Goal: Task Accomplishment & Management: Use online tool/utility

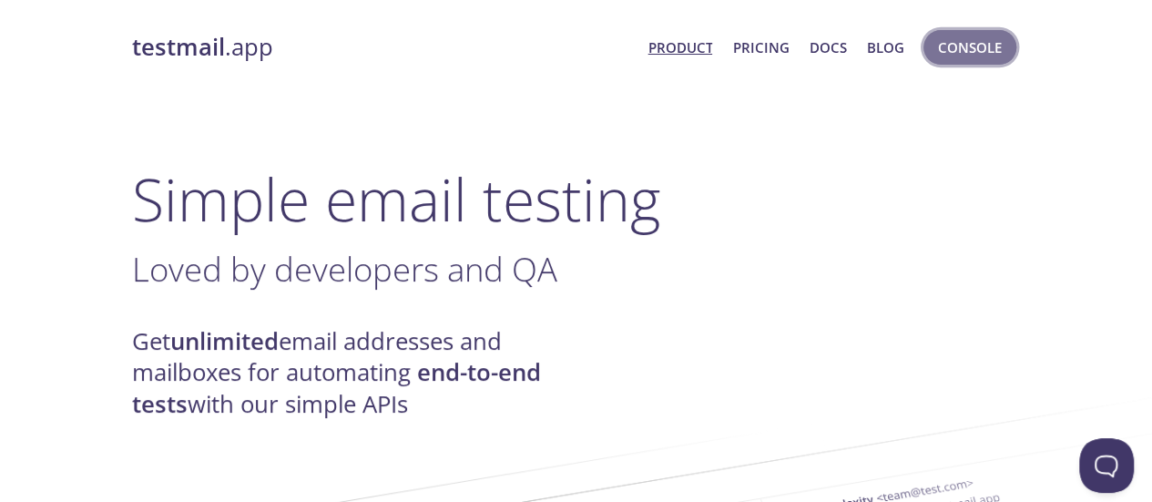
click at [953, 43] on span "Console" at bounding box center [970, 48] width 64 height 24
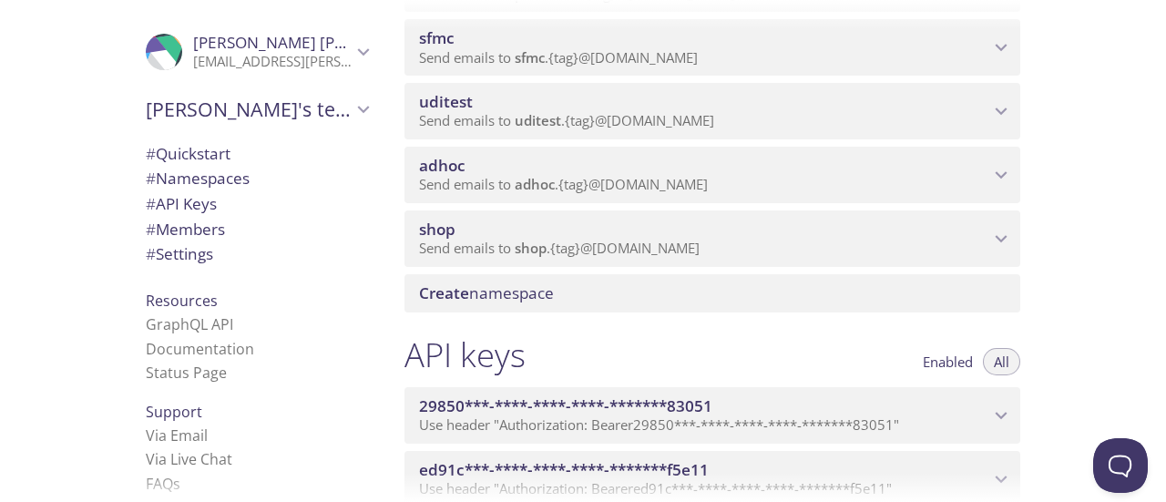
scroll to position [457, 0]
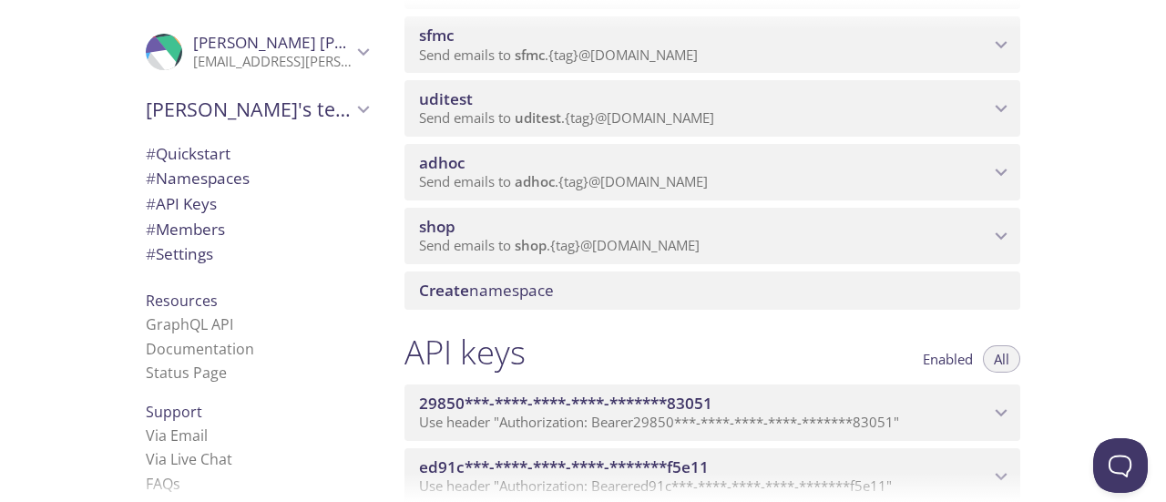
click at [767, 246] on p "Send emails to shop . {tag} @[DOMAIN_NAME]" at bounding box center [704, 246] width 570 height 18
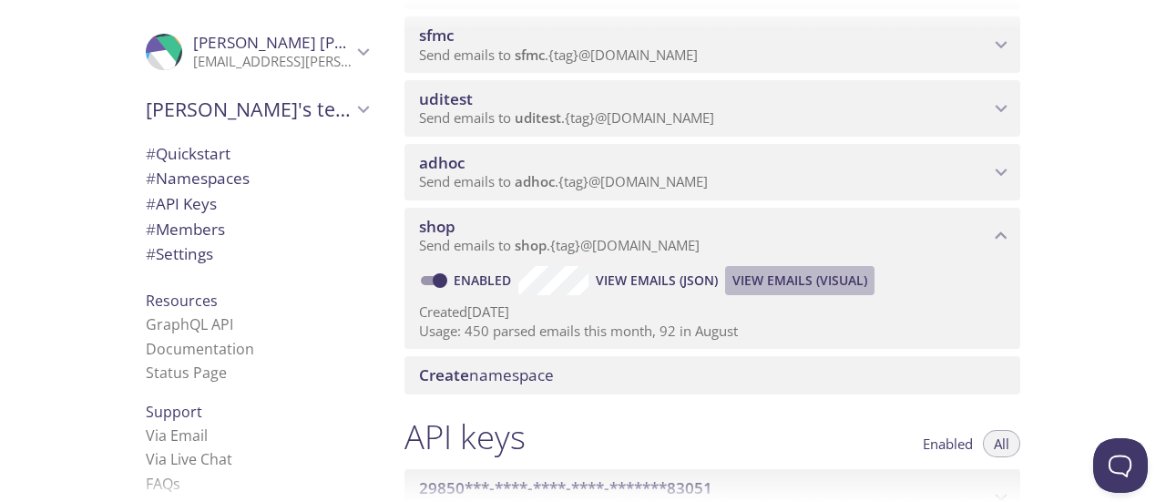
click at [751, 280] on span "View Emails (Visual)" at bounding box center [799, 281] width 135 height 22
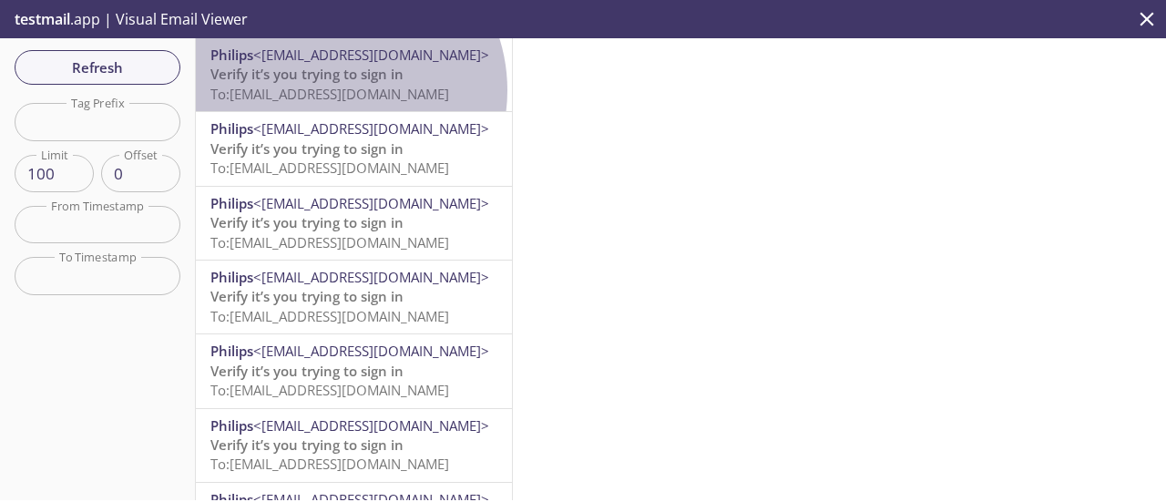
click at [333, 90] on span "To: [EMAIL_ADDRESS][DOMAIN_NAME]" at bounding box center [329, 94] width 239 height 18
